Goal: Task Accomplishment & Management: Complete application form

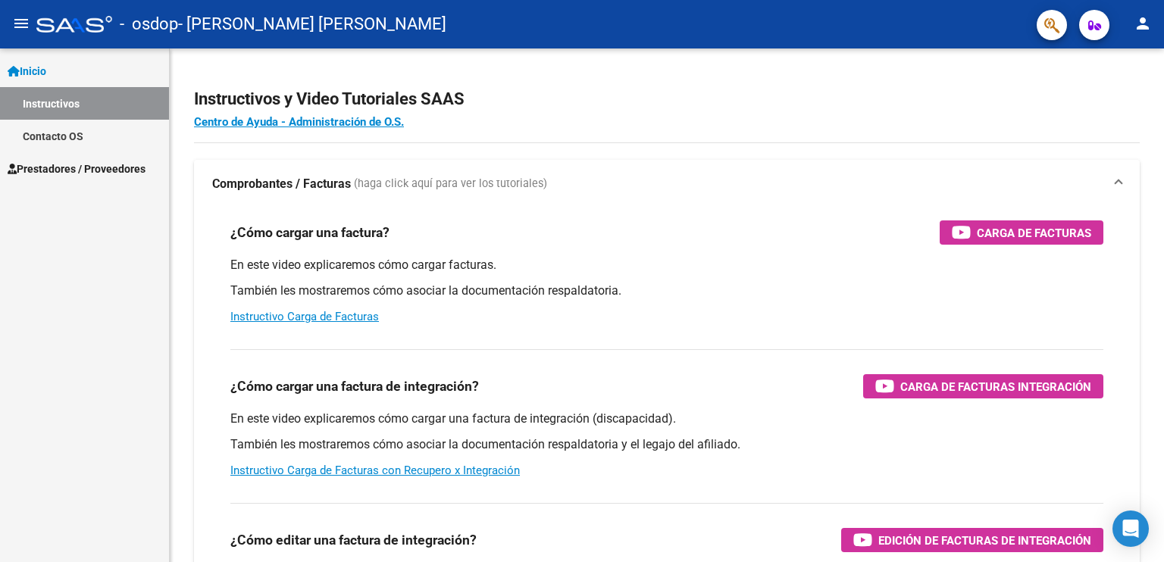
click at [1147, 25] on mat-icon "person" at bounding box center [1143, 23] width 18 height 18
click at [1125, 56] on button "person Mi Perfil" at bounding box center [1111, 63] width 92 height 36
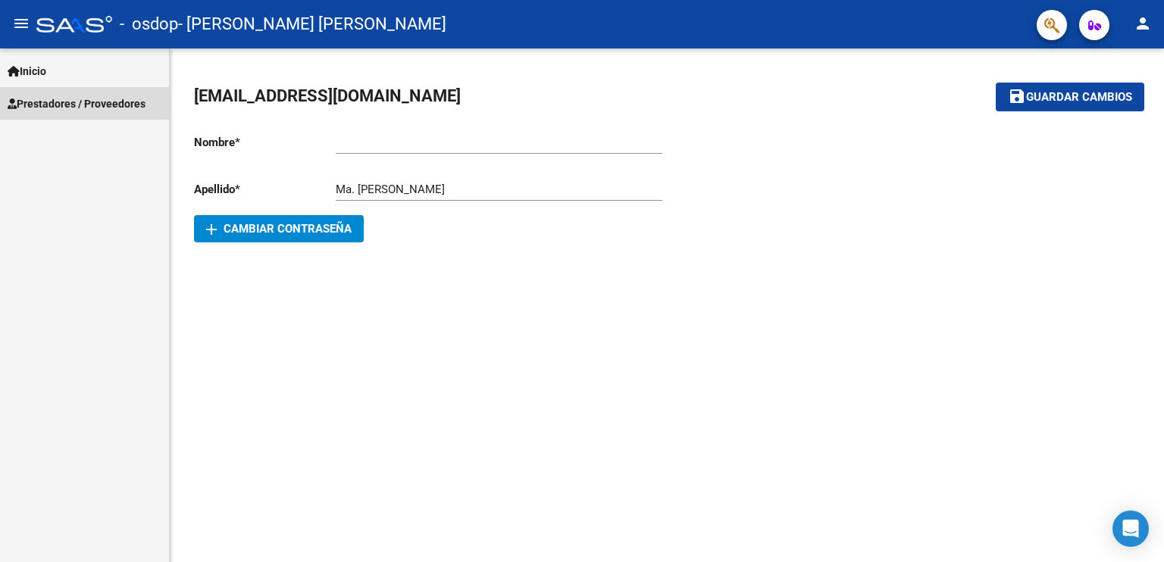
click at [42, 102] on span "Prestadores / Proveedores" at bounding box center [77, 103] width 138 height 17
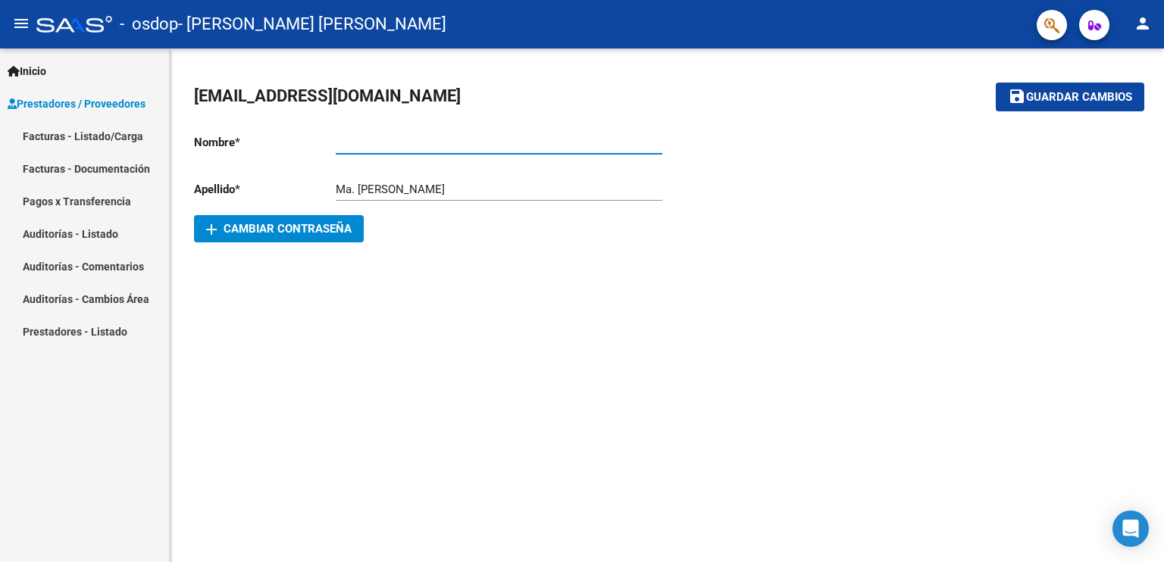
click at [337, 142] on input "Ingresar nombre" at bounding box center [499, 143] width 327 height 14
type input "Ma. [GEOGRAPHIC_DATA]"
click at [397, 187] on input "Ma. [PERSON_NAME]" at bounding box center [499, 190] width 327 height 14
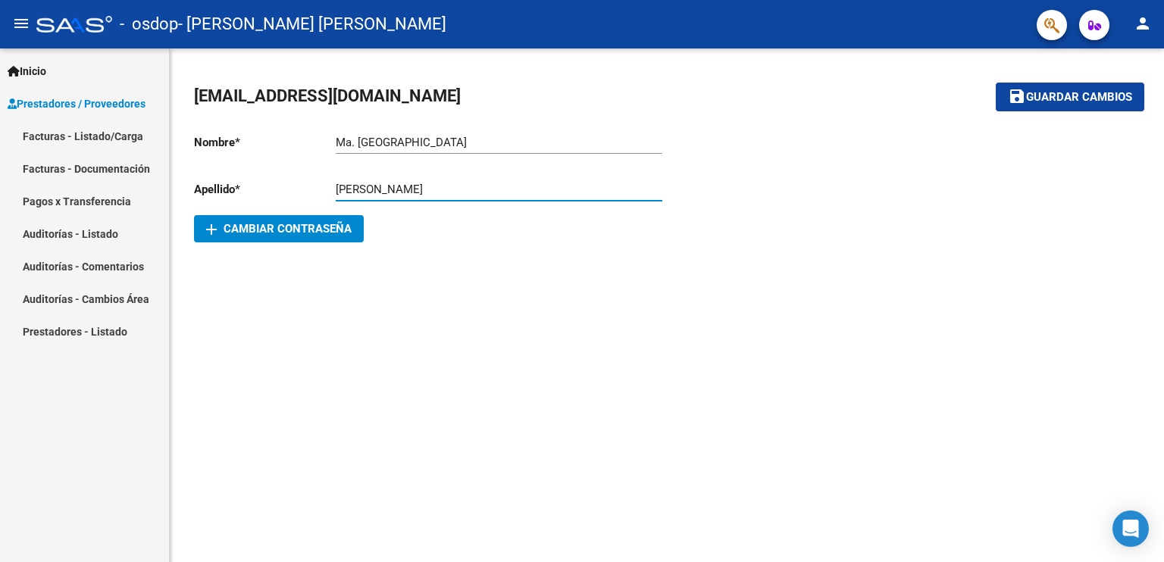
type input "[PERSON_NAME]"
click at [1035, 86] on button "save Guardar cambios" at bounding box center [1070, 97] width 149 height 28
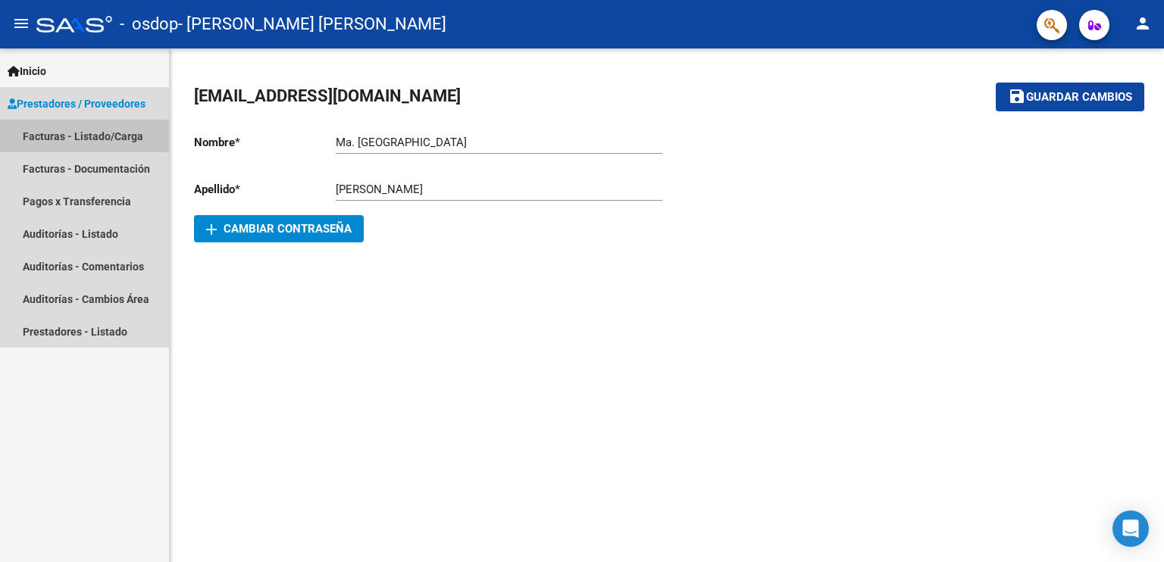
click at [118, 135] on link "Facturas - Listado/Carga" at bounding box center [84, 136] width 169 height 33
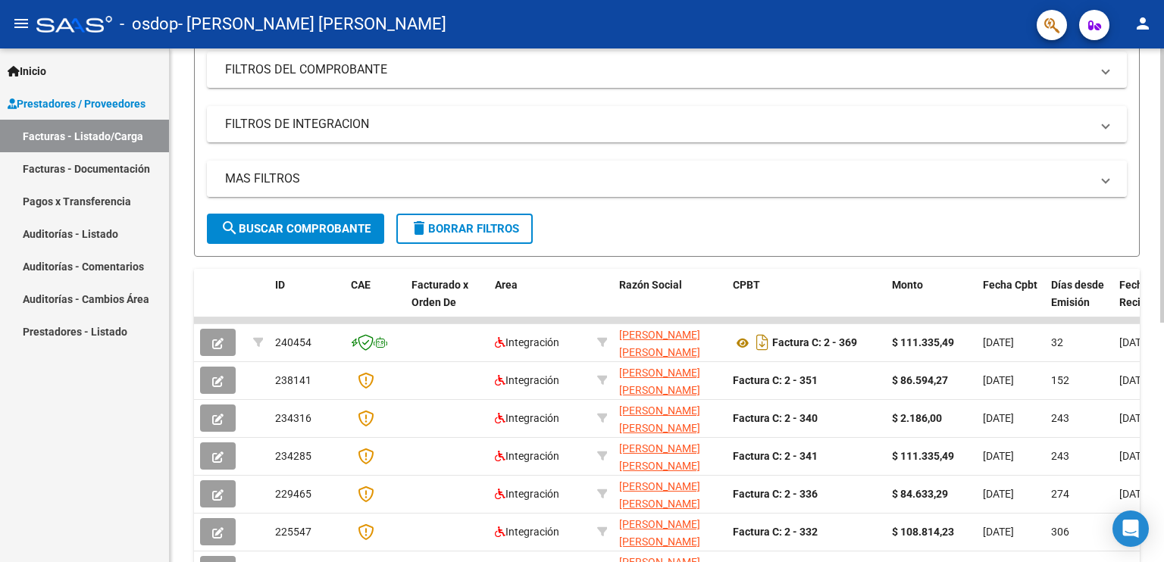
scroll to position [208, 0]
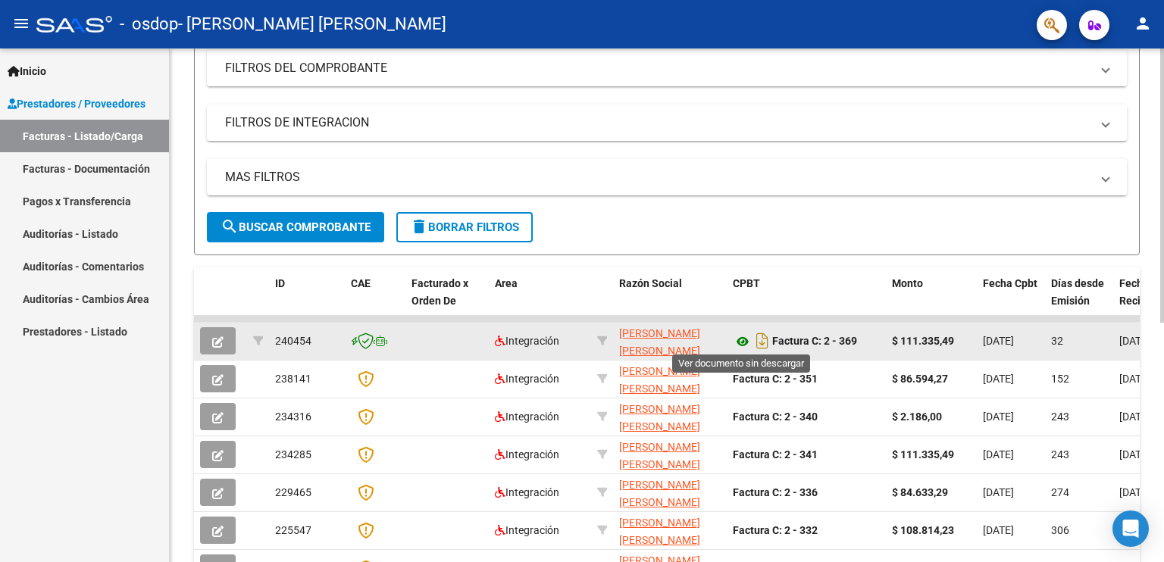
click at [746, 334] on icon at bounding box center [743, 342] width 20 height 18
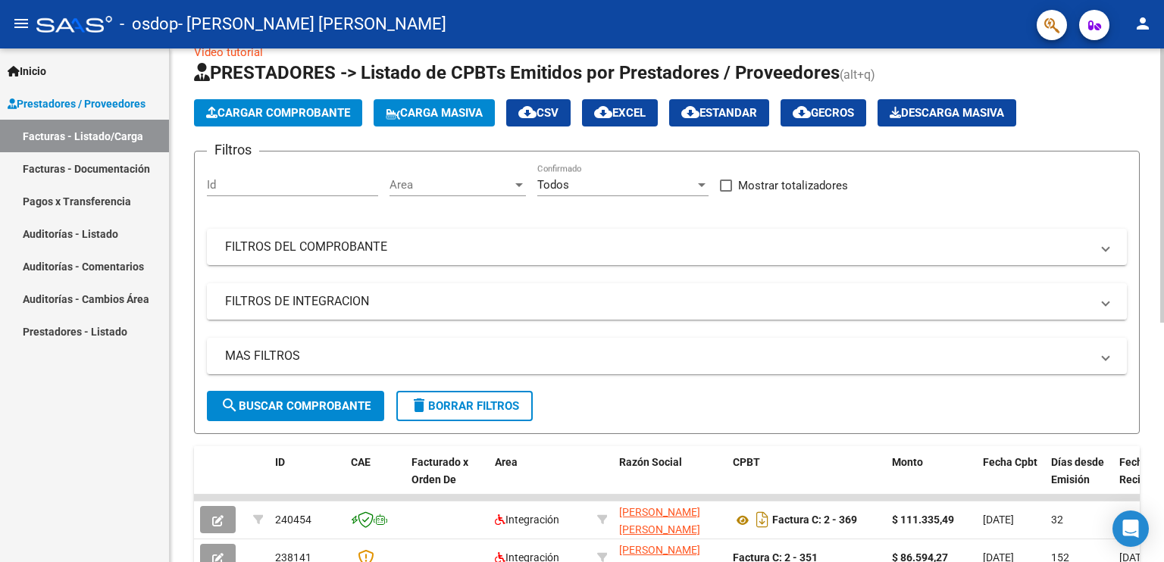
scroll to position [0, 0]
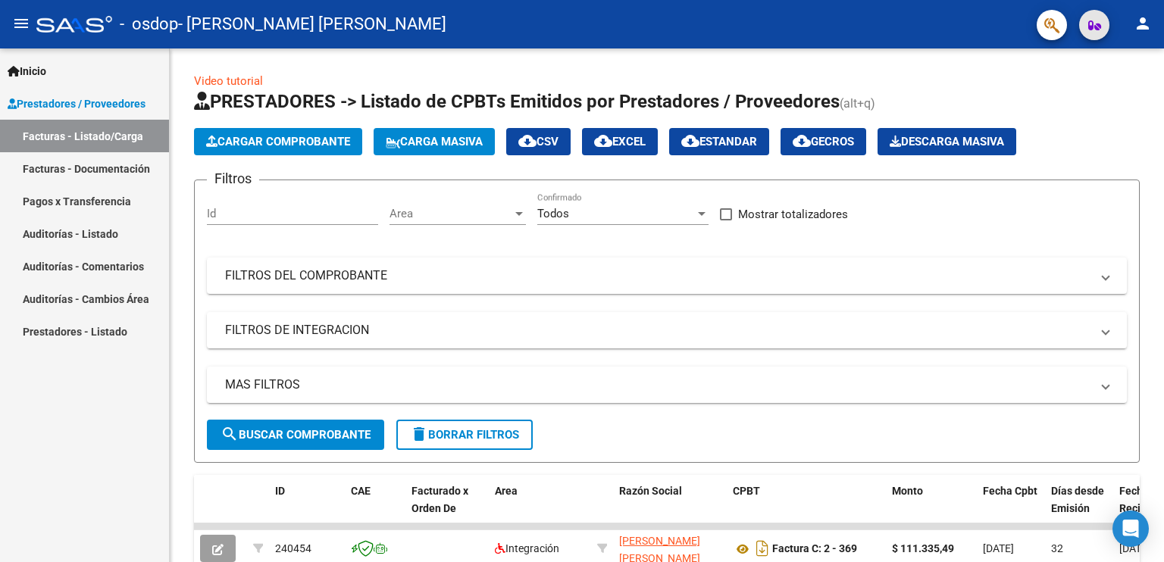
click at [1092, 23] on icon "button" at bounding box center [1094, 25] width 13 height 11
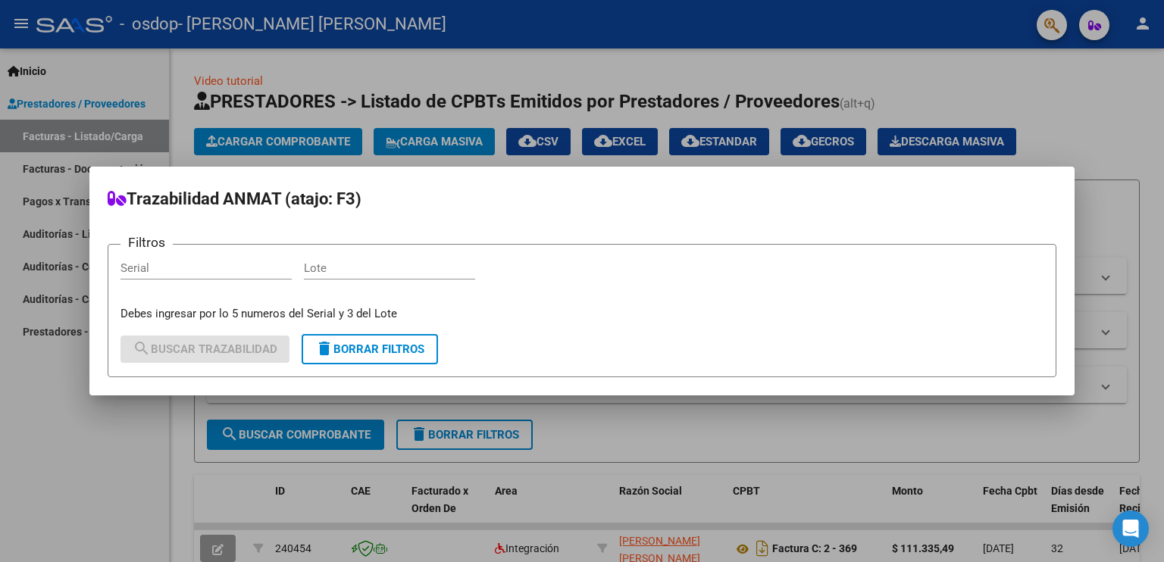
click at [1087, 78] on div at bounding box center [582, 281] width 1164 height 562
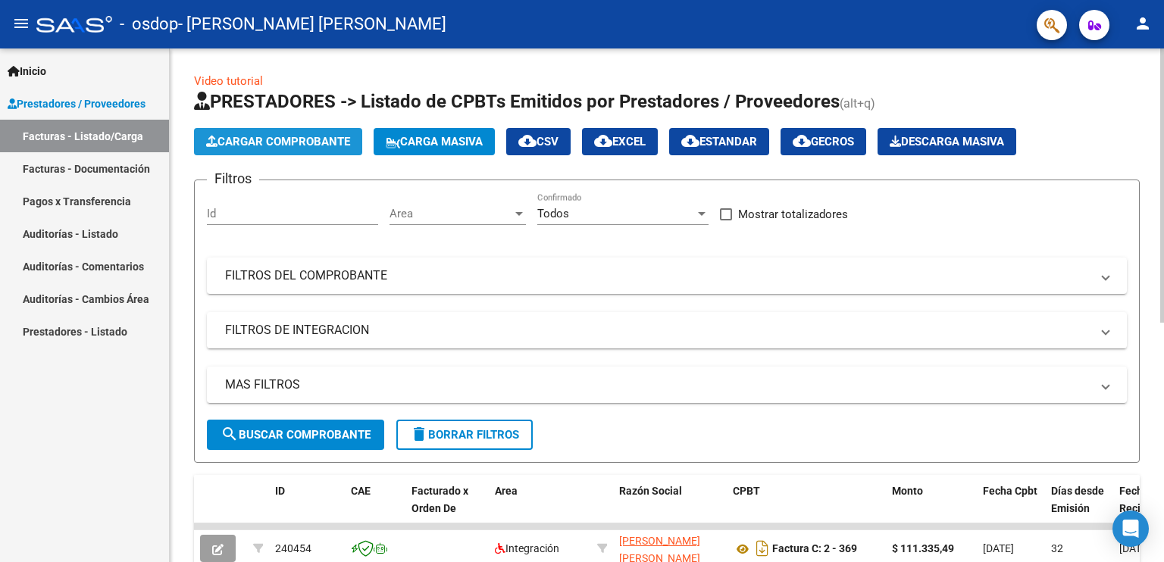
click at [279, 144] on span "Cargar Comprobante" at bounding box center [278, 142] width 144 height 14
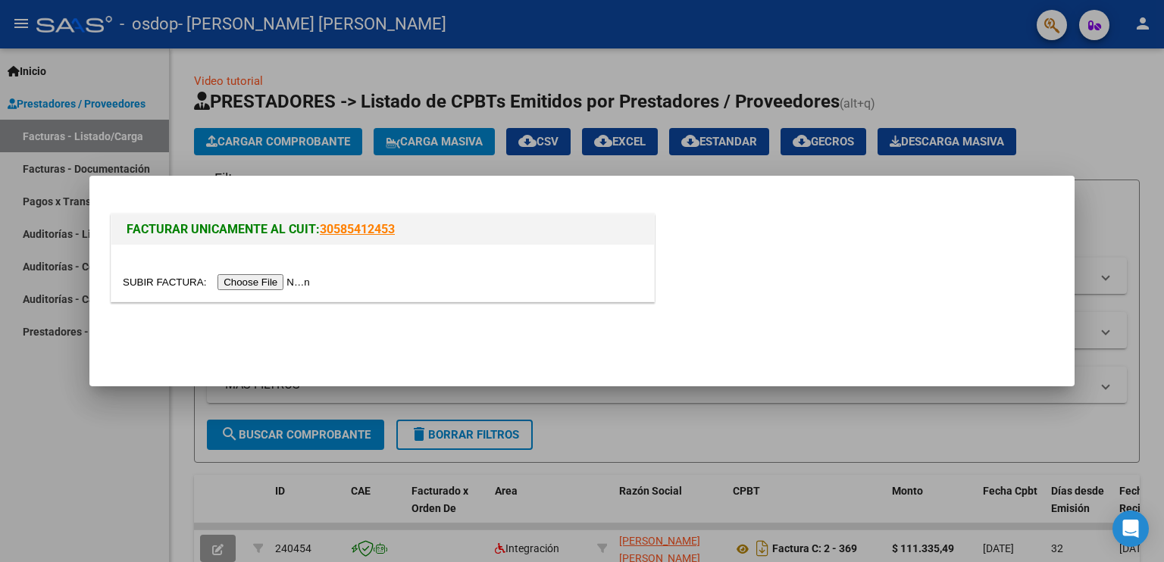
click at [349, 230] on link "30585412453" at bounding box center [357, 229] width 75 height 14
click at [289, 280] on input "file" at bounding box center [219, 282] width 192 height 16
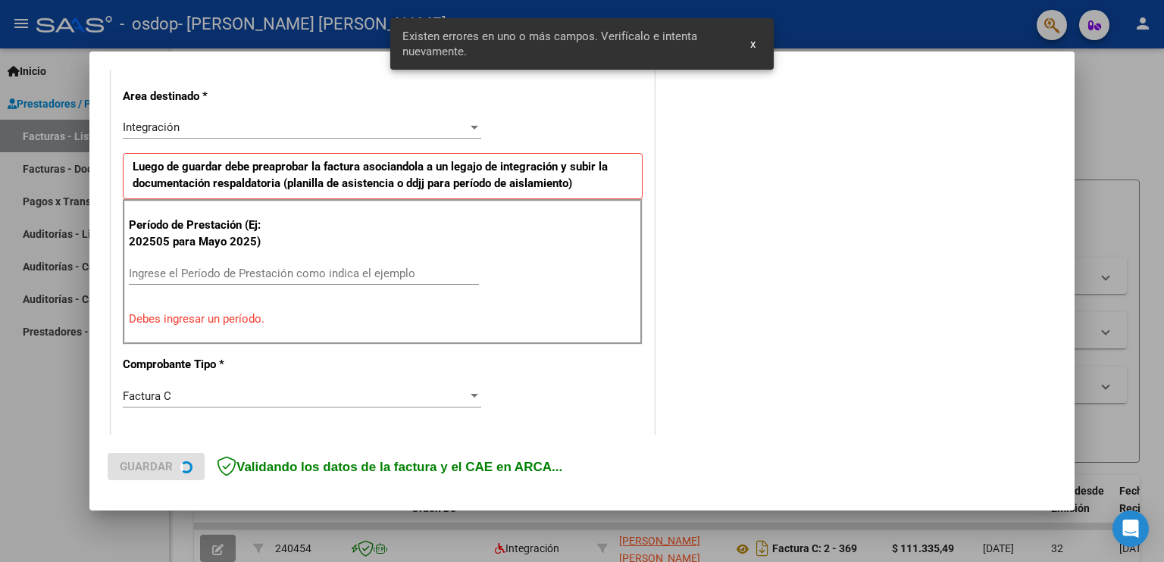
scroll to position [343, 0]
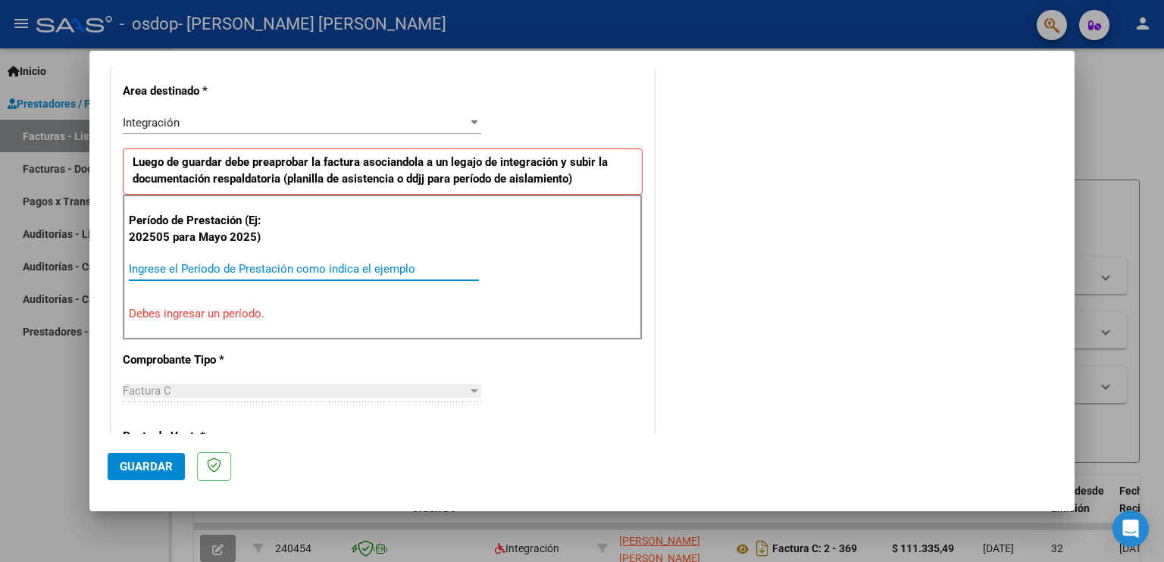
click at [189, 266] on input "Ingrese el Período de Prestación como indica el ejemplo" at bounding box center [304, 269] width 350 height 14
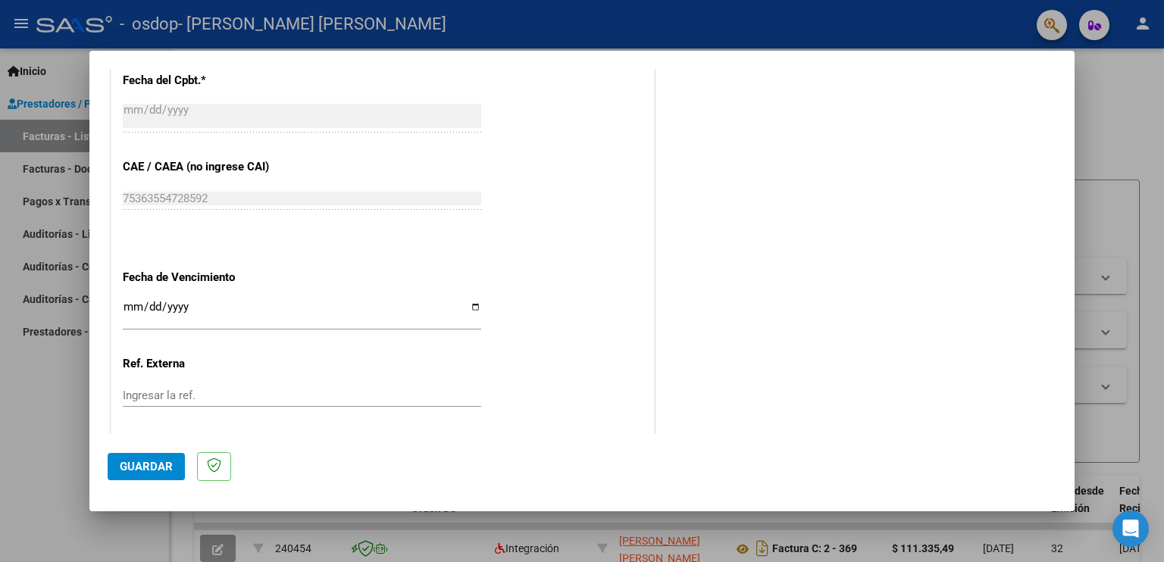
scroll to position [901, 0]
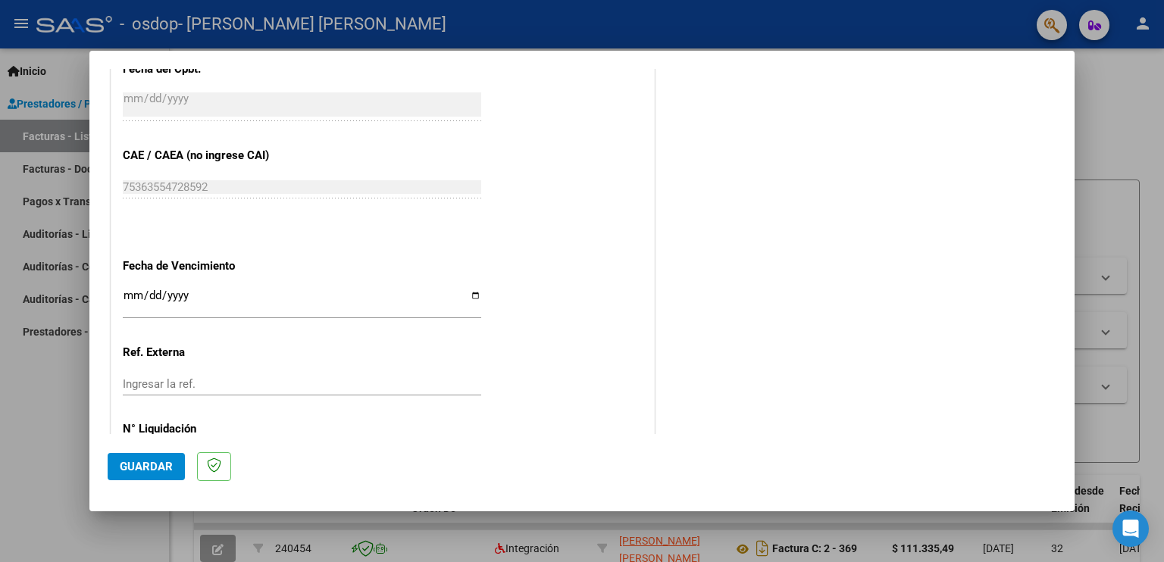
type input "202508"
click at [470, 293] on input "Ingresar la fecha" at bounding box center [302, 301] width 358 height 24
type input "[DATE]"
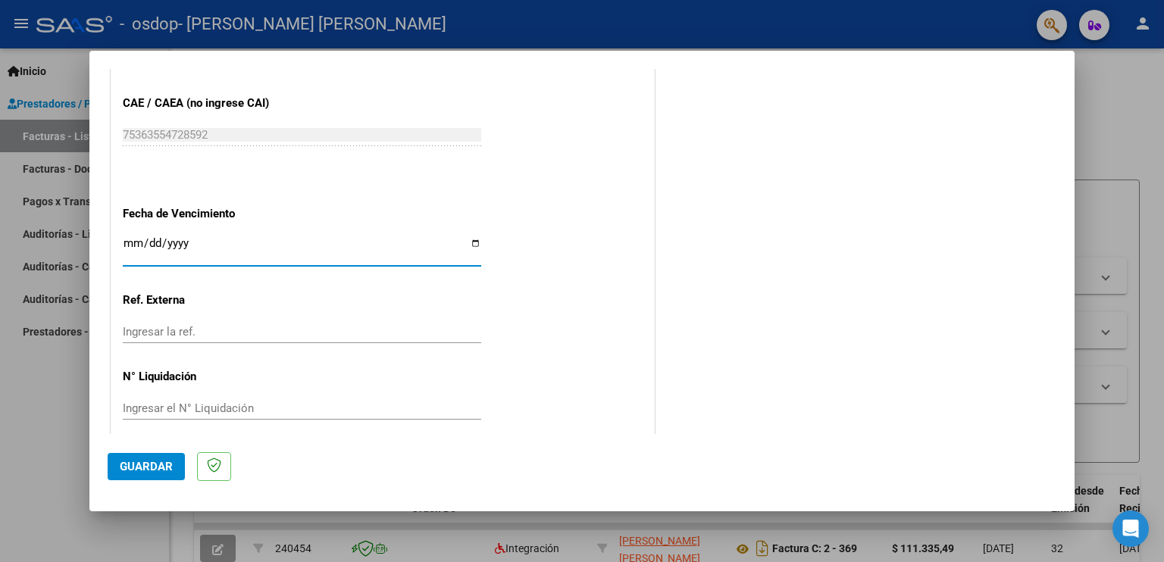
scroll to position [966, 0]
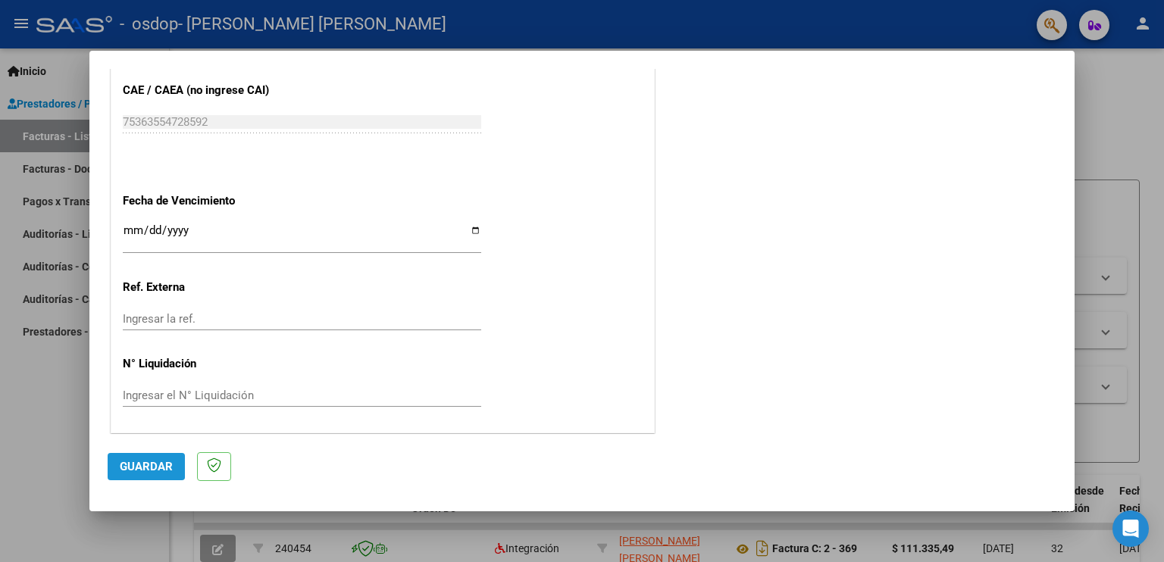
click at [127, 461] on span "Guardar" at bounding box center [146, 467] width 53 height 14
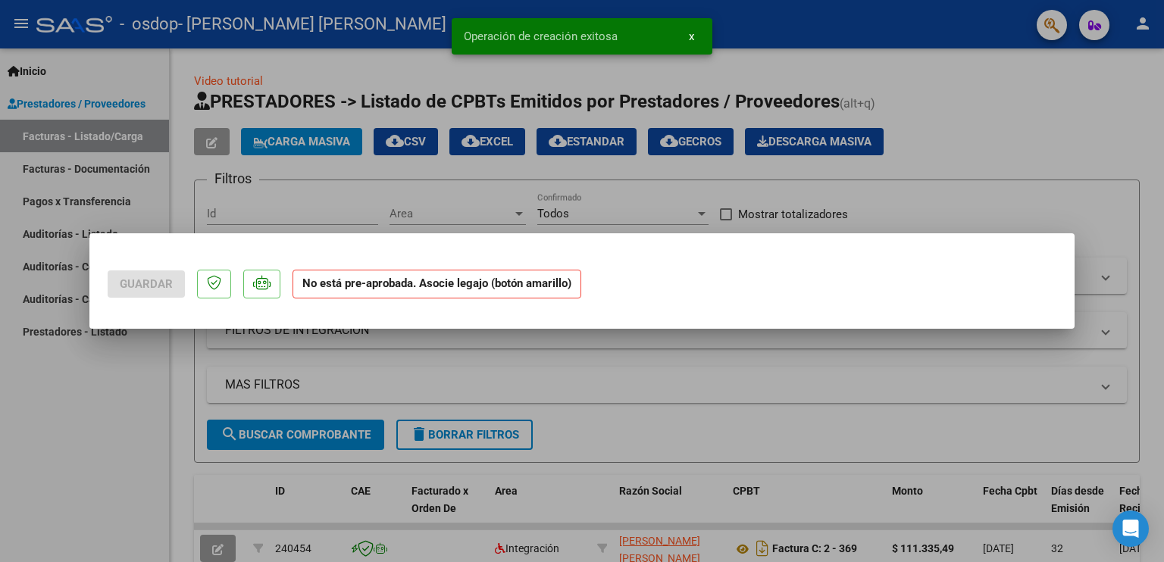
scroll to position [0, 0]
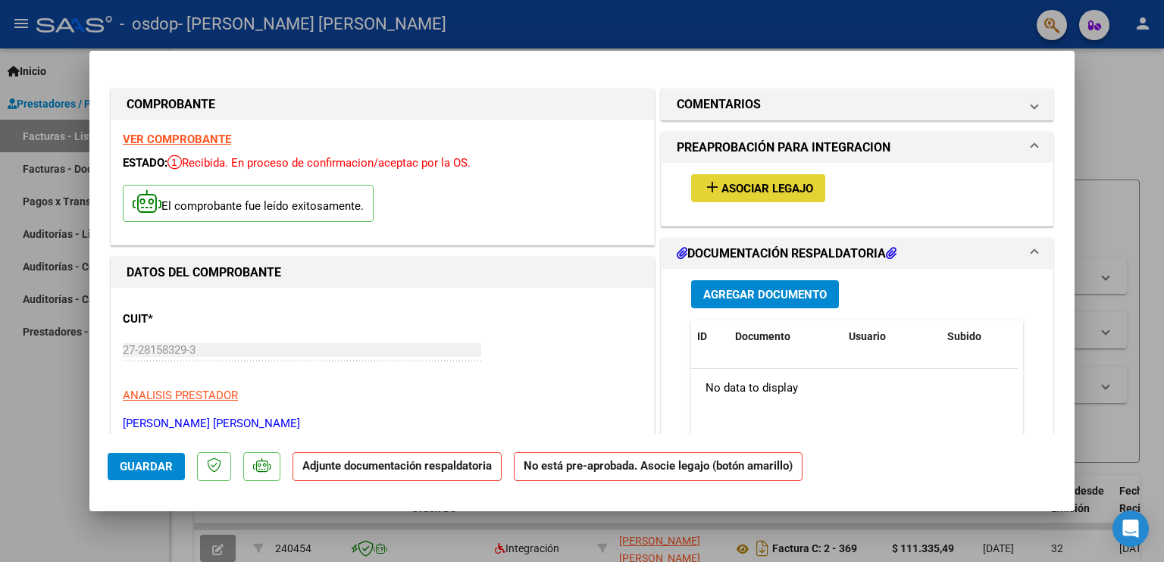
click at [749, 182] on span "Asociar Legajo" at bounding box center [767, 189] width 92 height 14
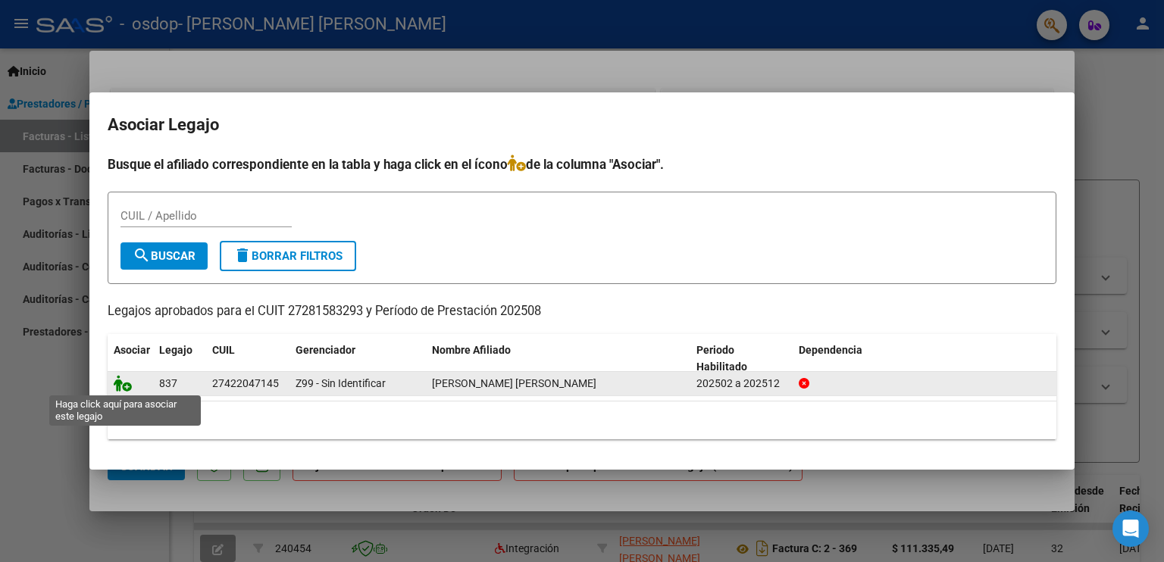
click at [127, 387] on icon at bounding box center [123, 383] width 18 height 17
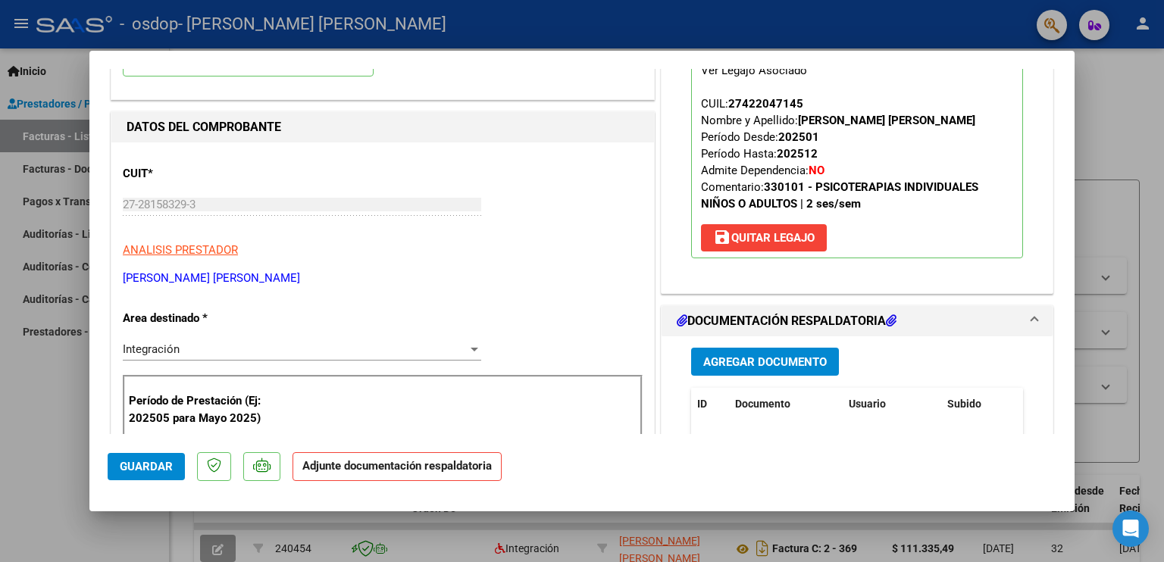
scroll to position [154, 0]
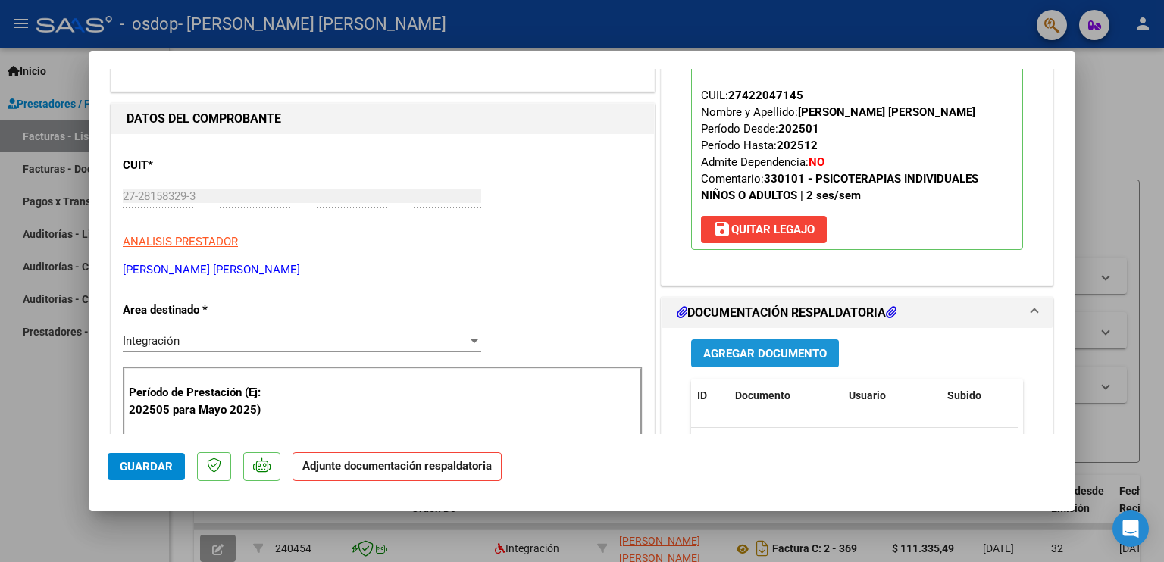
click at [742, 348] on span "Agregar Documento" at bounding box center [765, 354] width 124 height 14
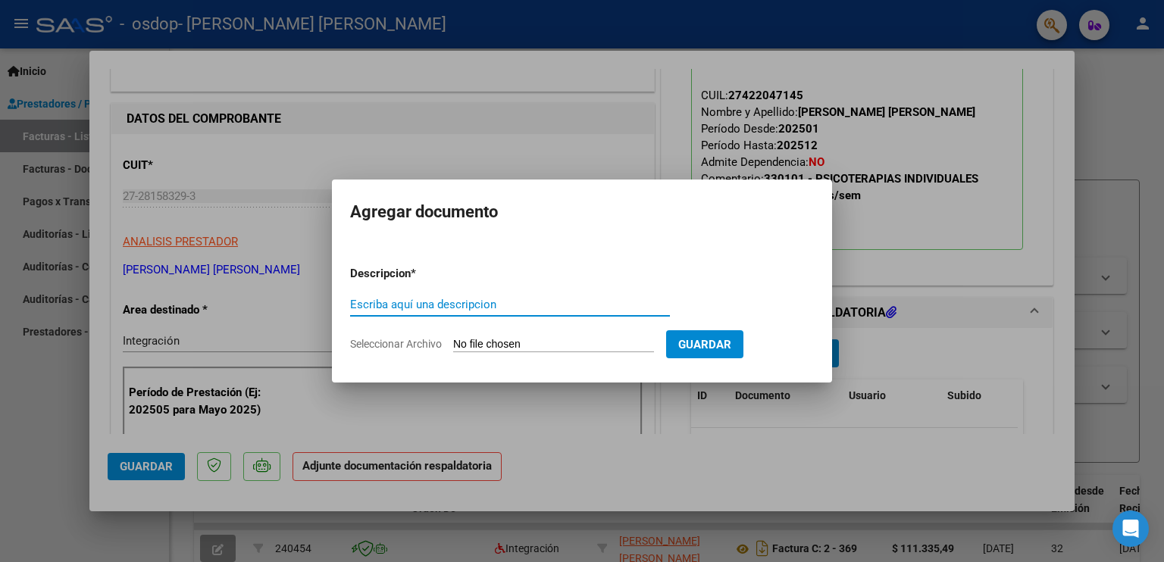
click at [574, 303] on input "Escriba aquí una descripcion" at bounding box center [510, 305] width 320 height 14
type input "Asistencias Agosto 2025"
click at [640, 348] on input "Seleccionar Archivo" at bounding box center [553, 345] width 201 height 14
type input "C:\fakepath\Asistencias Agosto 2025.pdf"
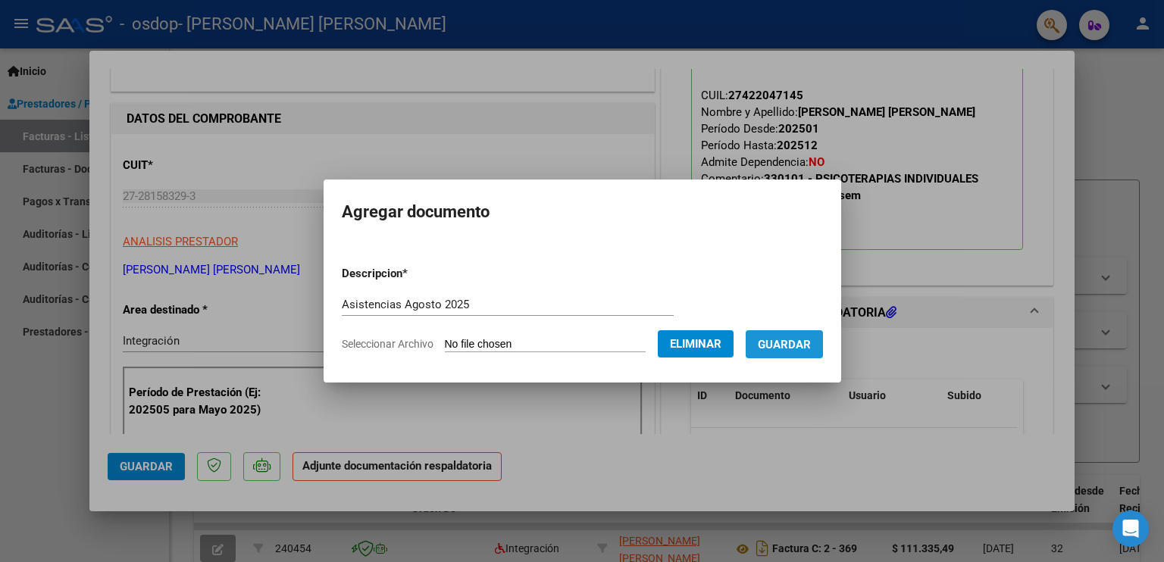
click at [802, 340] on span "Guardar" at bounding box center [784, 345] width 53 height 14
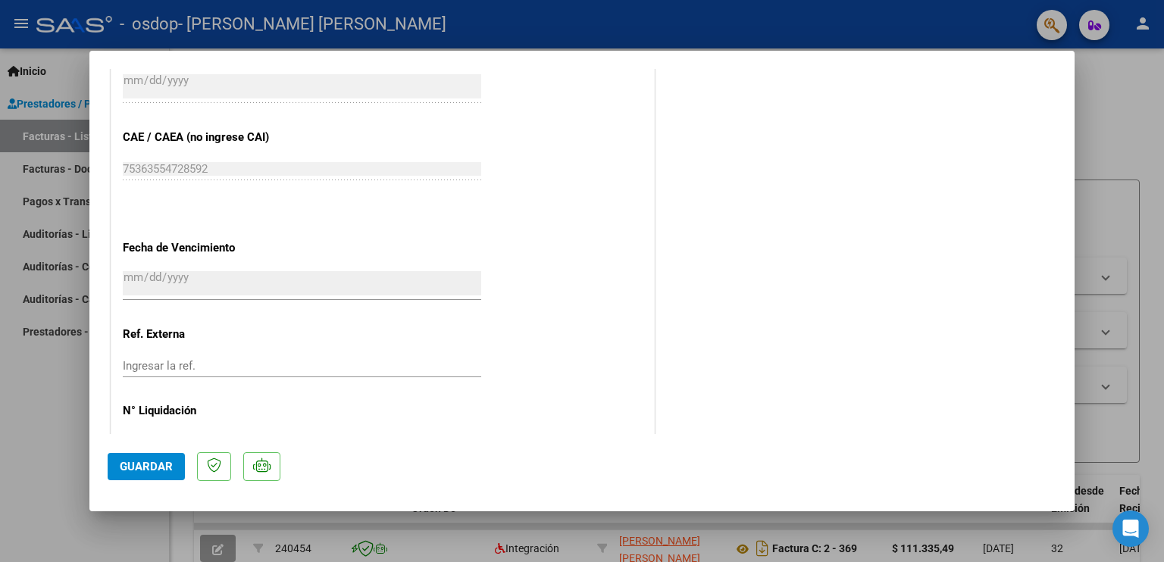
scroll to position [989, 0]
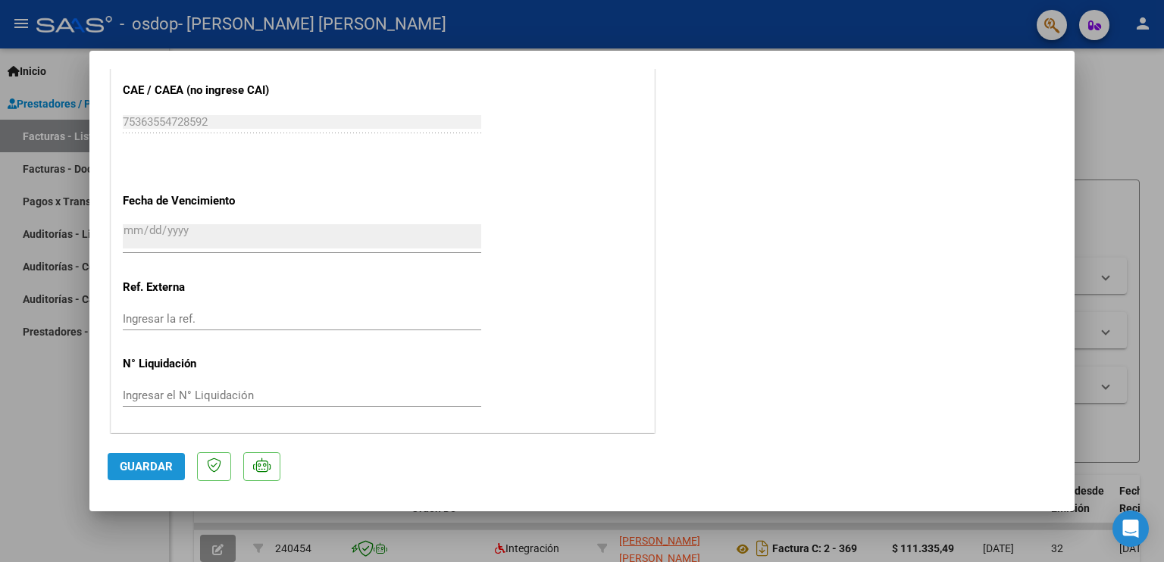
click at [143, 470] on span "Guardar" at bounding box center [146, 467] width 53 height 14
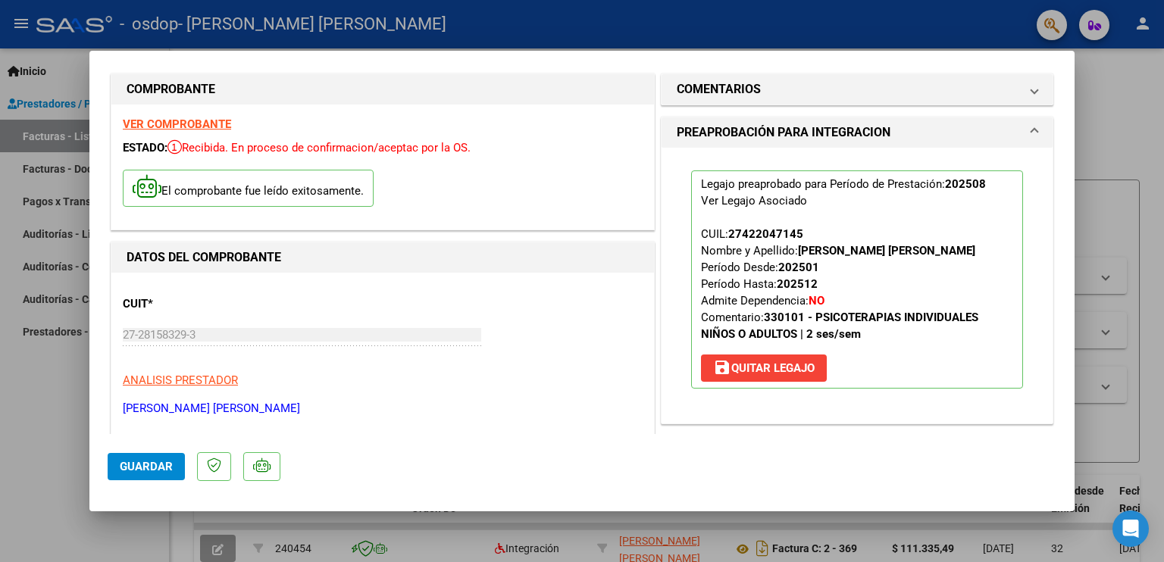
scroll to position [0, 0]
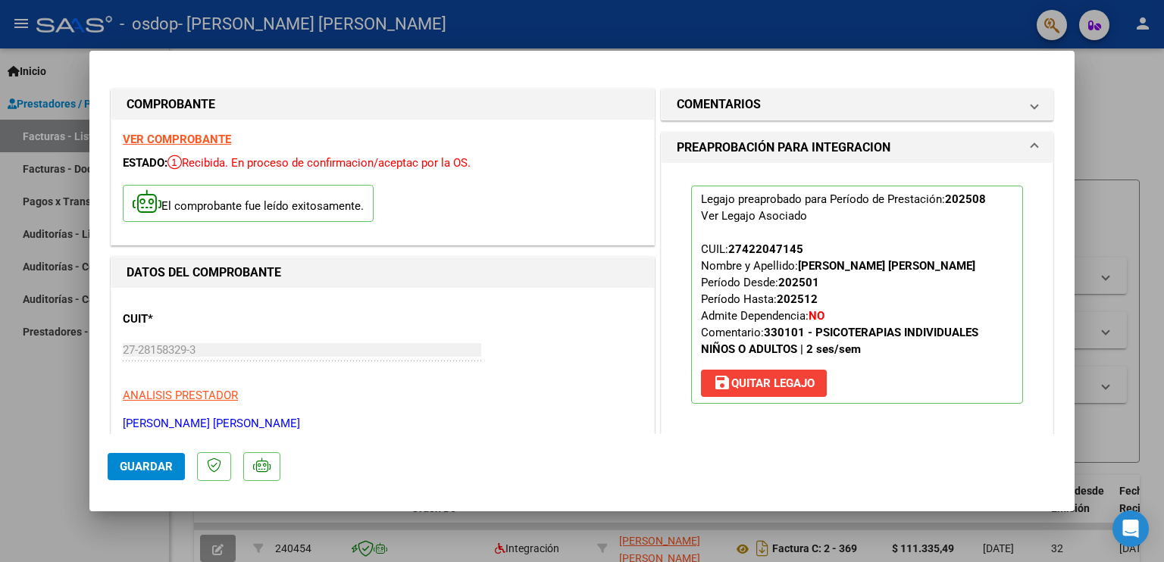
click at [50, 390] on div at bounding box center [582, 281] width 1164 height 562
type input "$ 0,00"
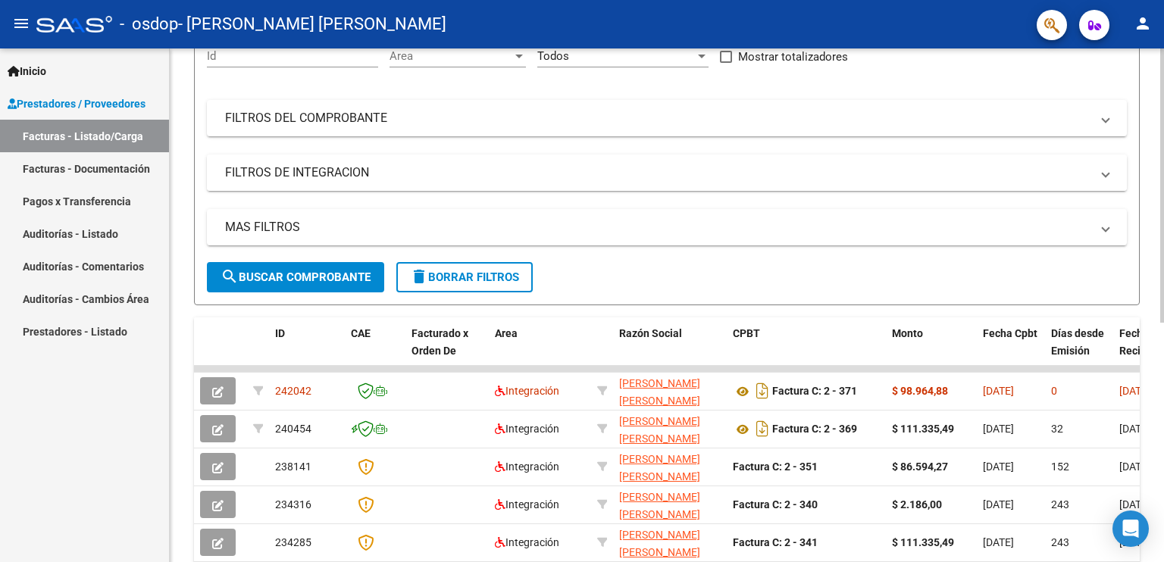
scroll to position [158, 0]
